Goal: Complete application form

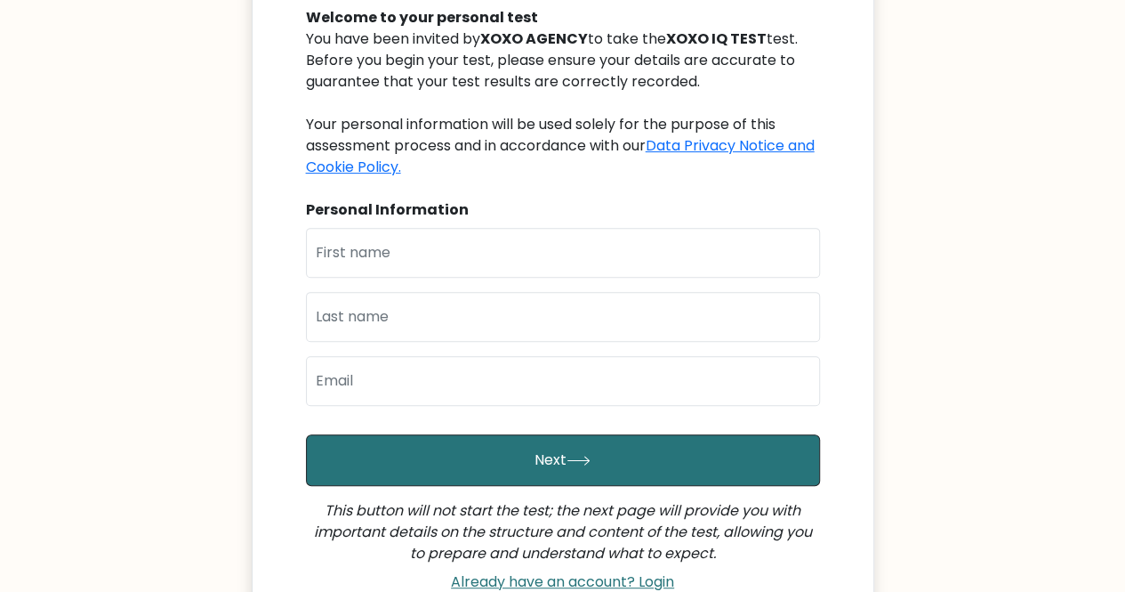
scroll to position [178, 0]
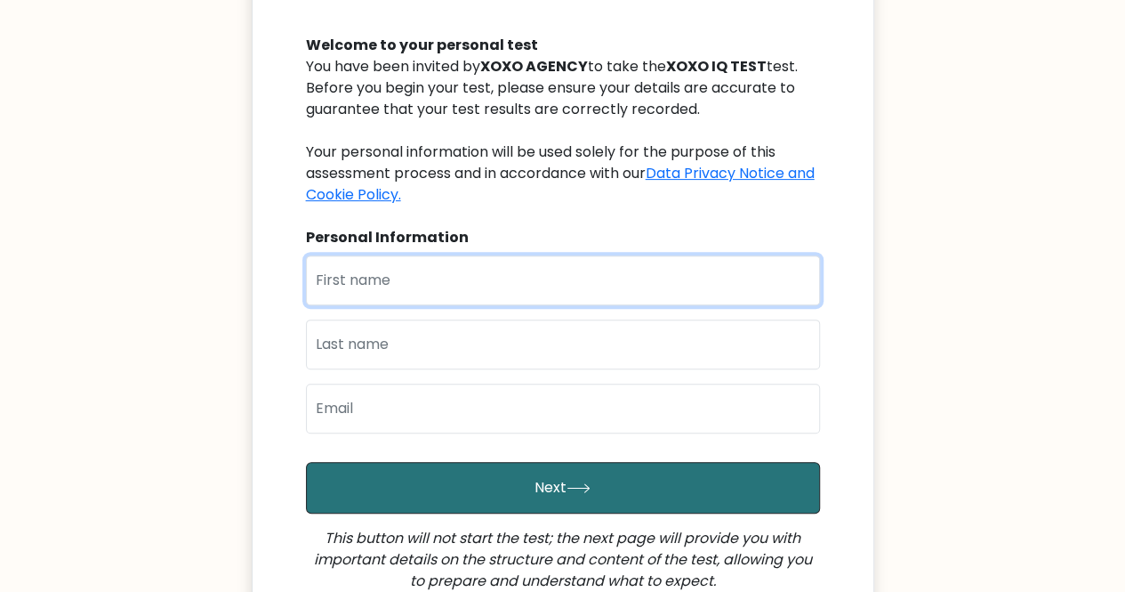
click at [374, 285] on input "text" at bounding box center [563, 280] width 514 height 50
type input "[PERSON_NAME] [PERSON_NAME]"
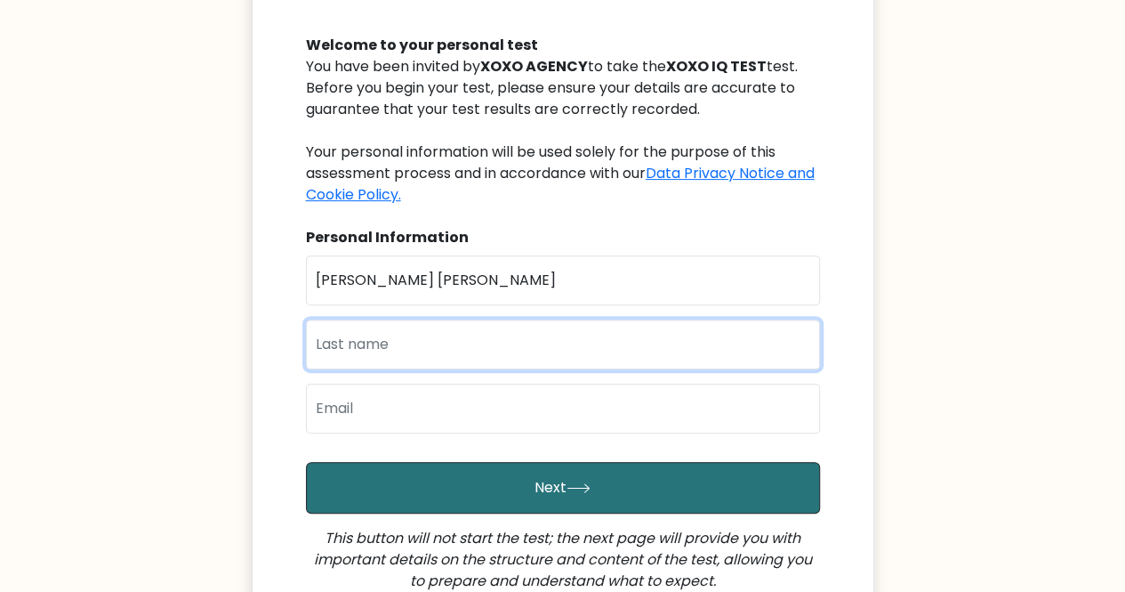
type input "Camua"
type input "[EMAIL_ADDRESS][DOMAIN_NAME]"
click at [403, 342] on input "Camua" at bounding box center [563, 344] width 514 height 50
drag, startPoint x: 403, startPoint y: 342, endPoint x: 308, endPoint y: 341, distance: 95.2
click at [308, 341] on input "Camua" at bounding box center [563, 344] width 514 height 50
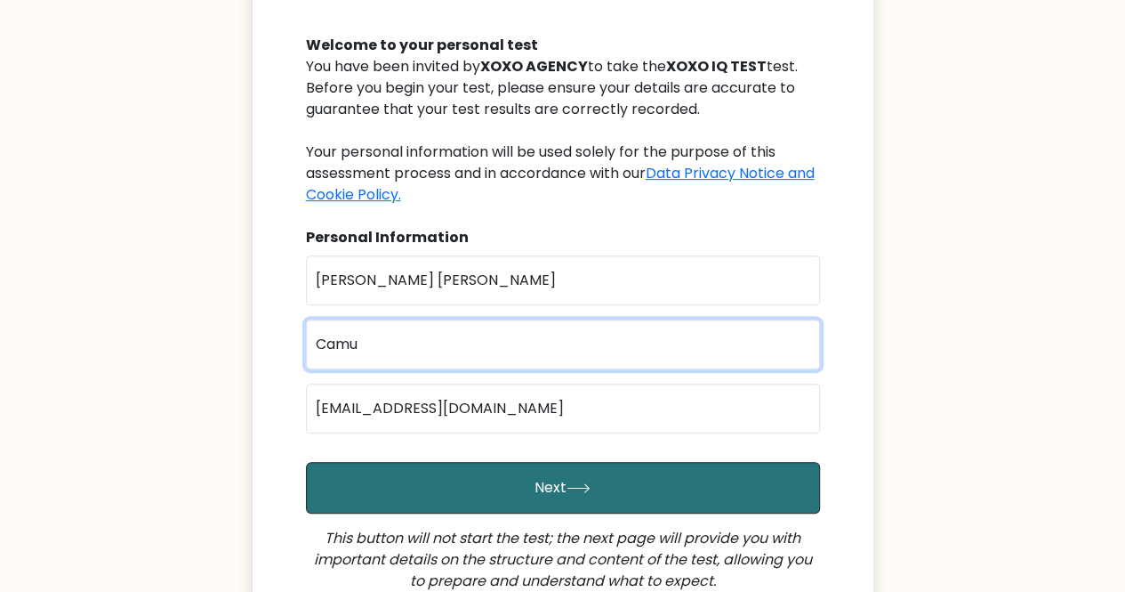
type input "Camua"
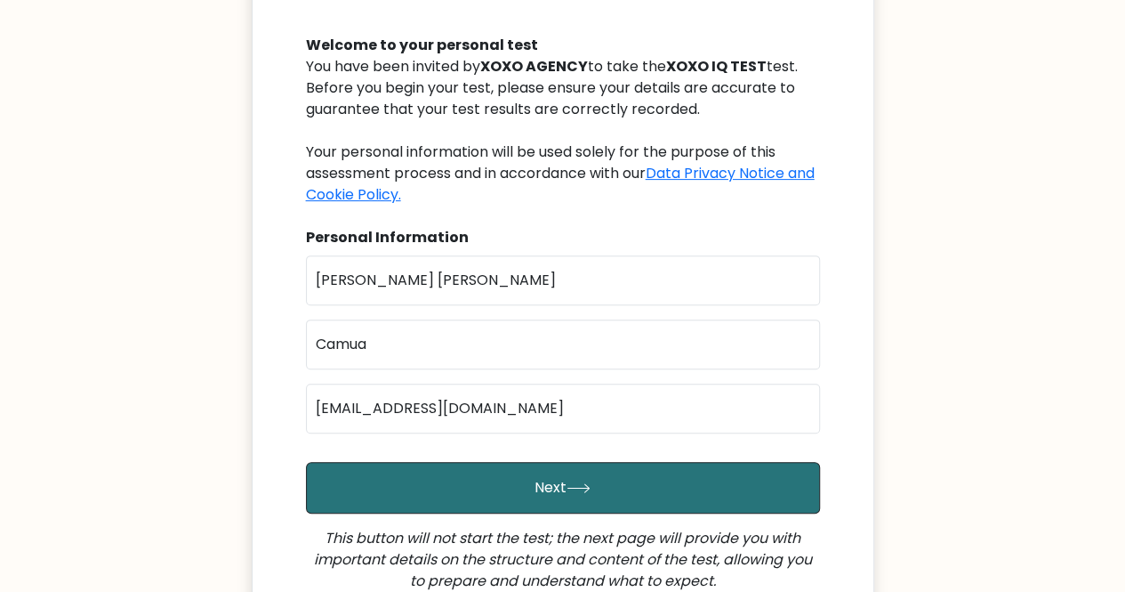
click at [111, 432] on body "XOXO IQ TEST Welcome to your personal test You have been invited by XOXO AGENCY…" at bounding box center [562, 322] width 1125 height 1000
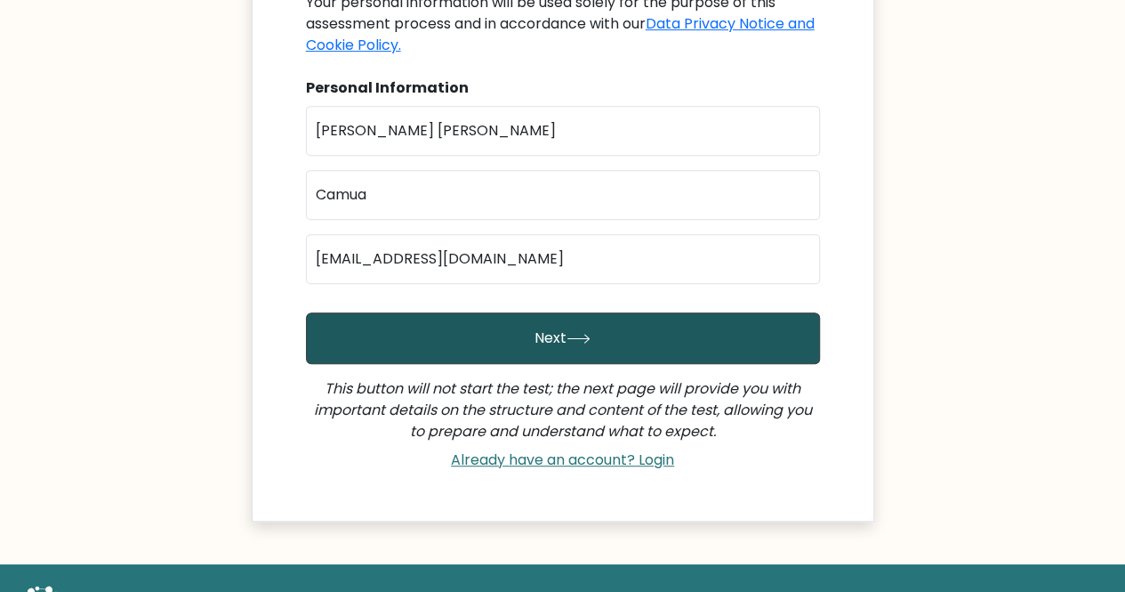
scroll to position [356, 0]
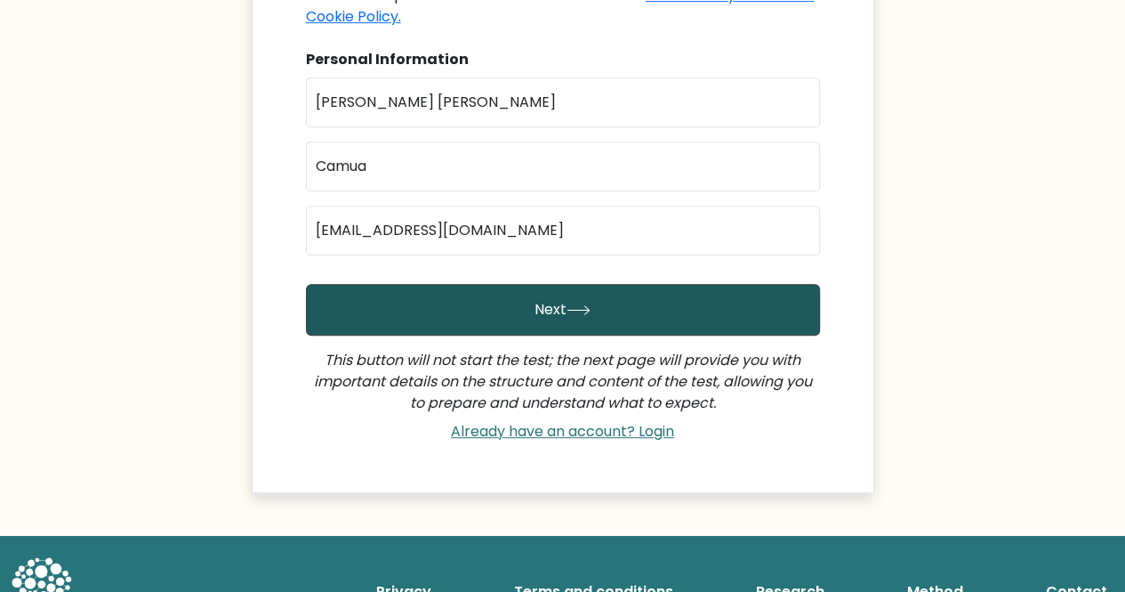
click at [629, 302] on button "Next" at bounding box center [563, 310] width 514 height 52
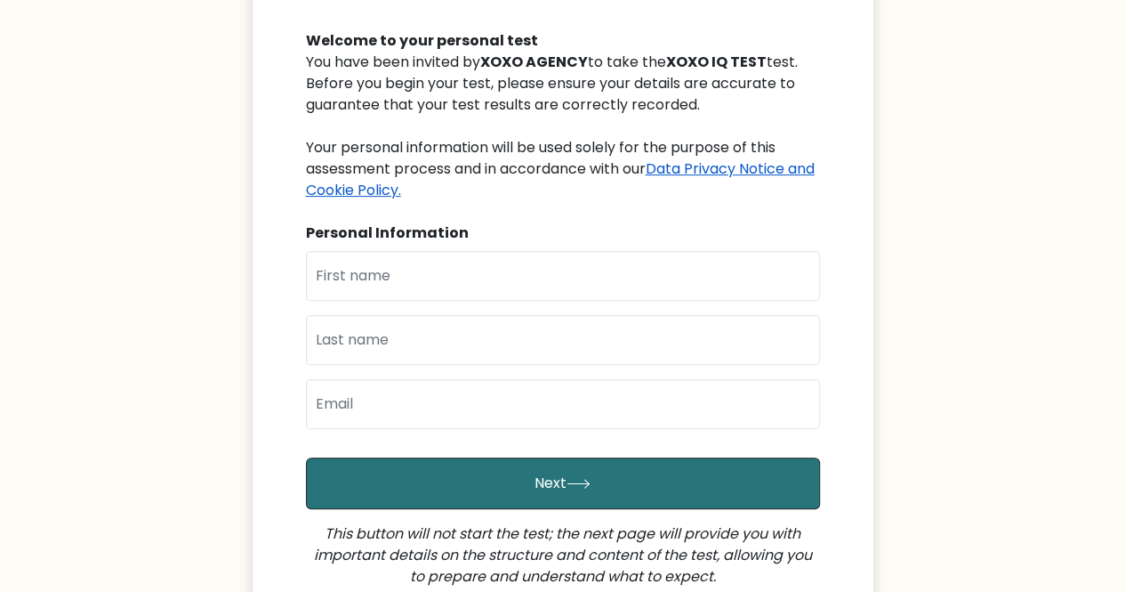
scroll to position [267, 0]
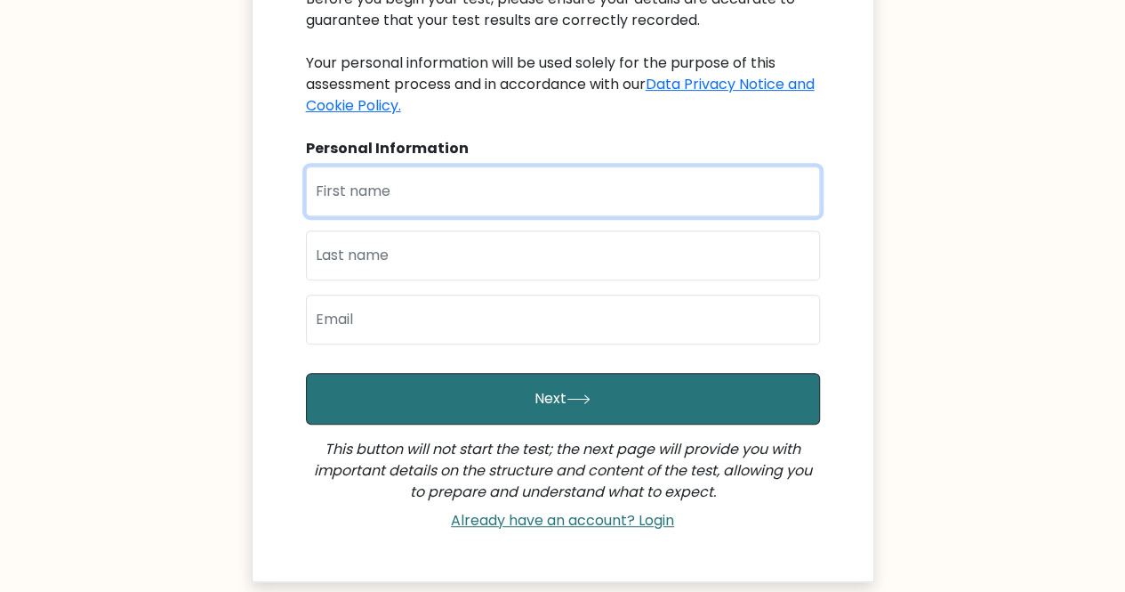
click at [419, 200] on input "text" at bounding box center [563, 191] width 514 height 50
type input "[PERSON_NAME] [PERSON_NAME]"
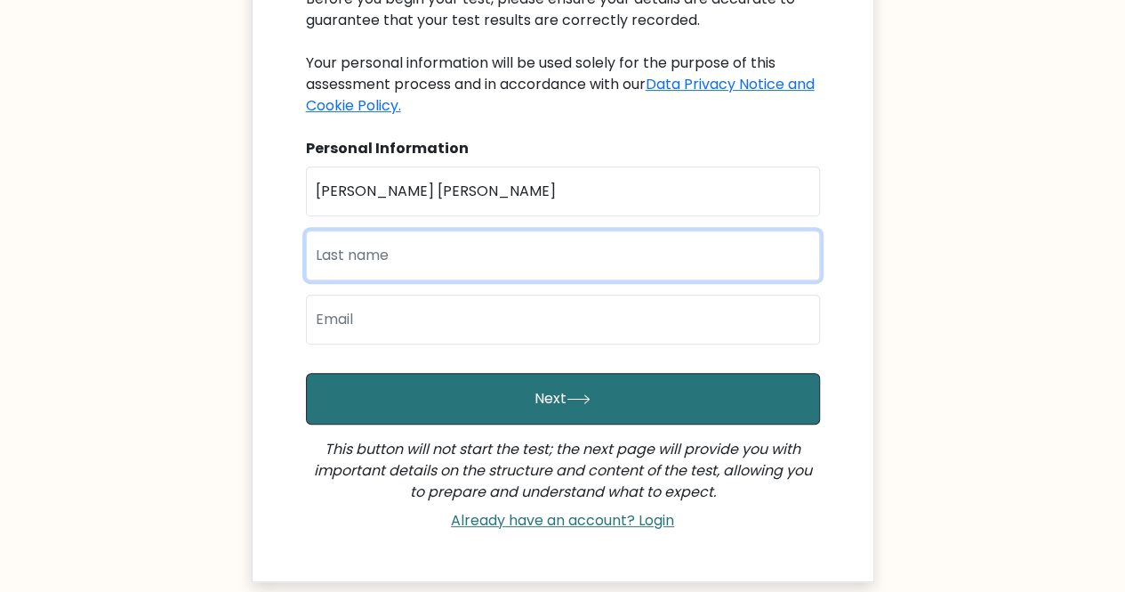
type input "Camua"
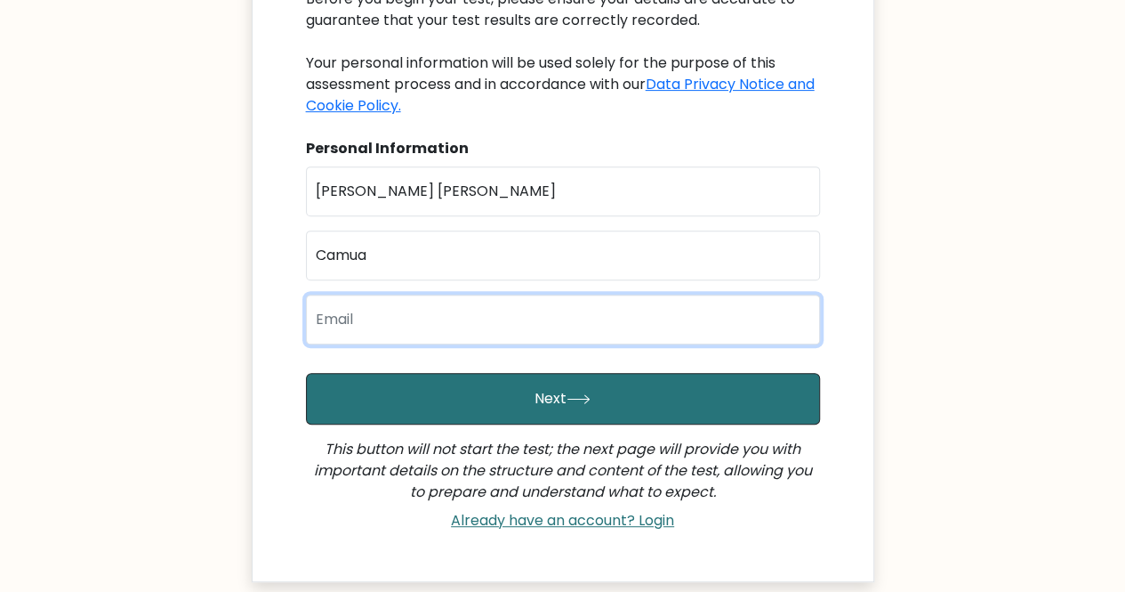
type input "[EMAIL_ADDRESS][DOMAIN_NAME]"
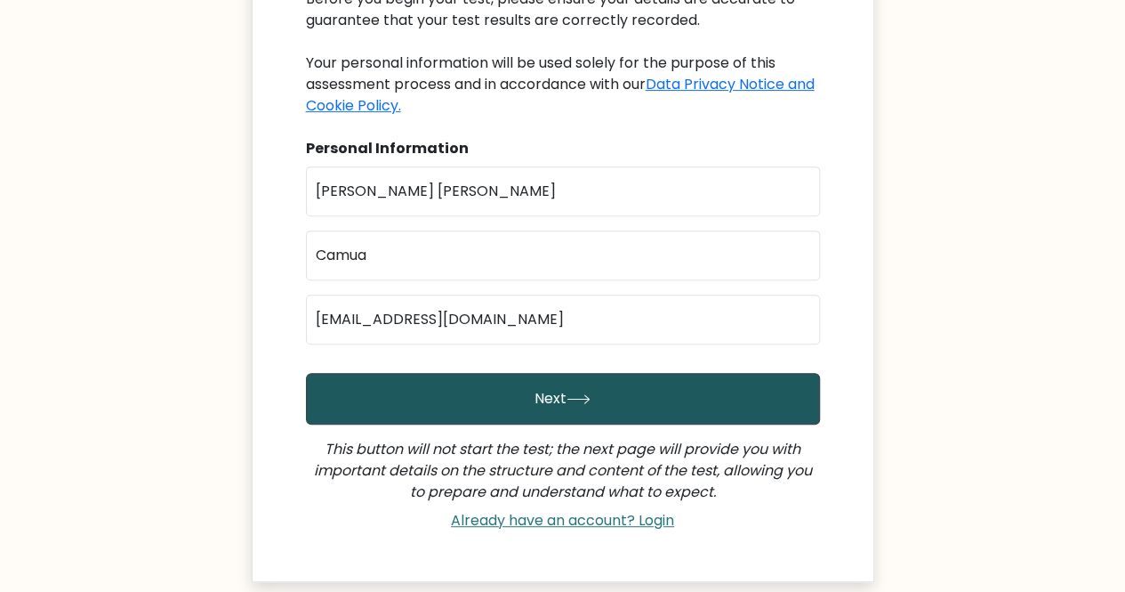
click at [615, 396] on button "Next" at bounding box center [563, 399] width 514 height 52
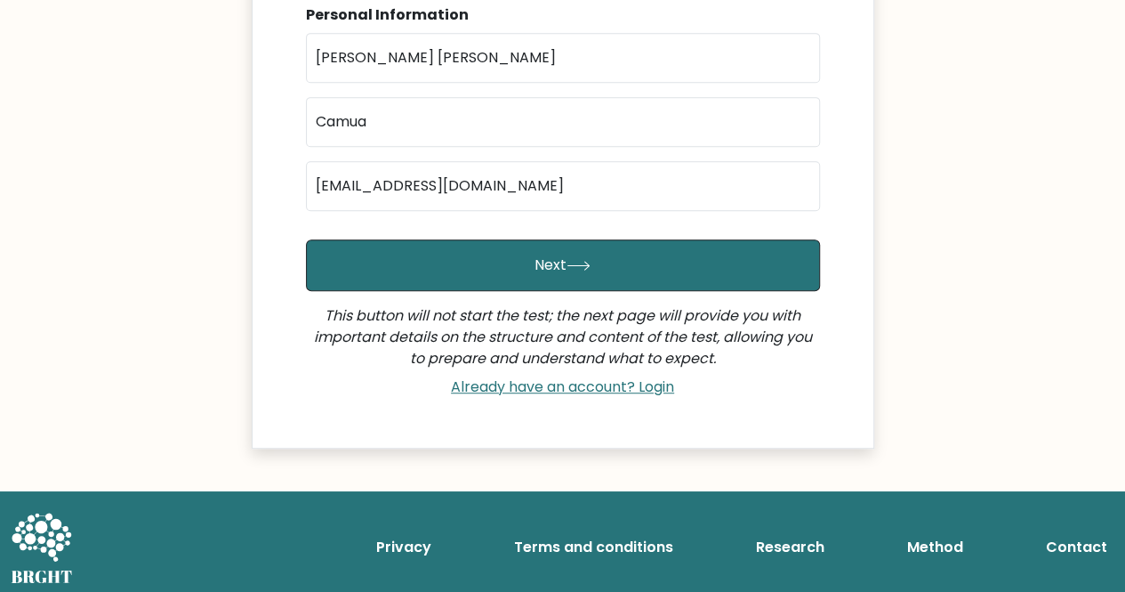
scroll to position [406, 0]
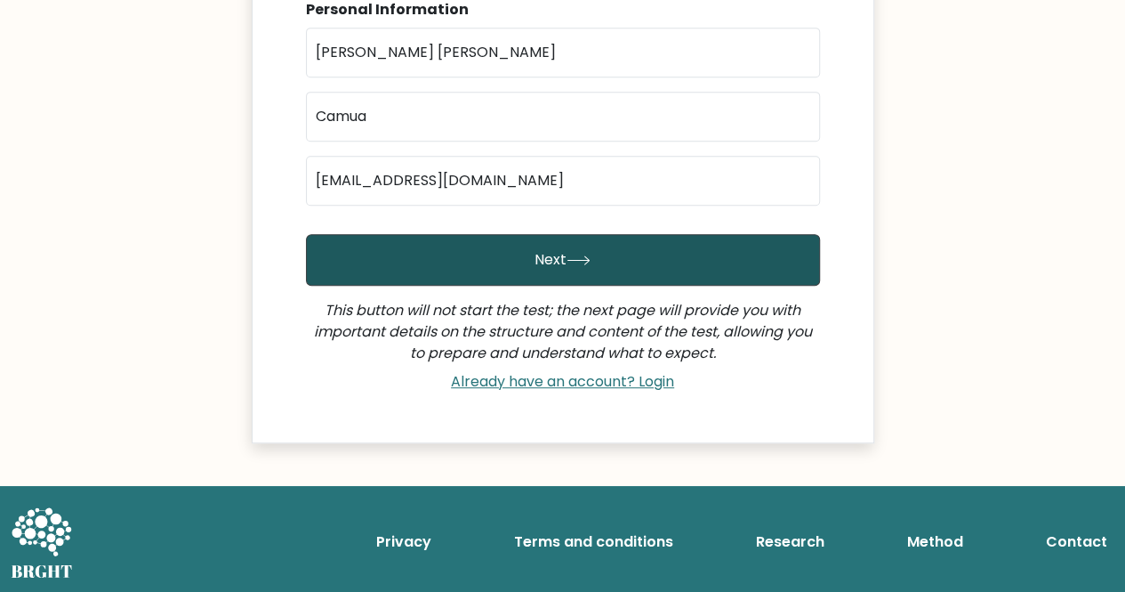
click at [445, 270] on button "Next" at bounding box center [563, 260] width 514 height 52
